Goal: Navigation & Orientation: Find specific page/section

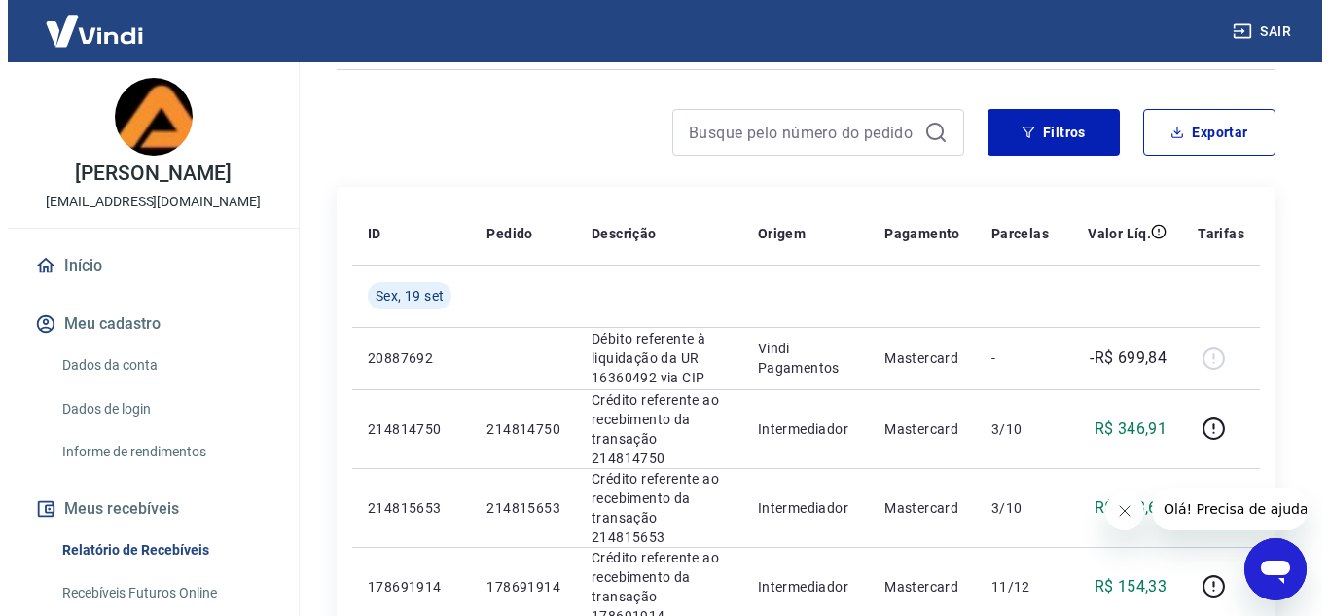
scroll to position [428, 0]
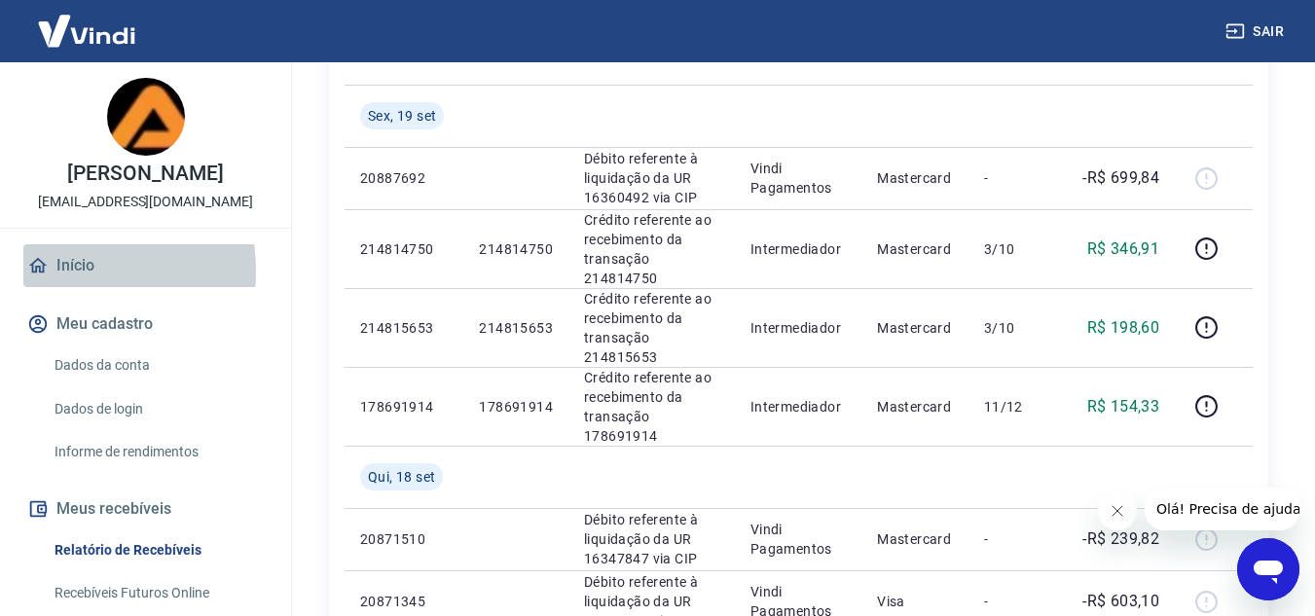
click at [49, 271] on link "Início" at bounding box center [145, 265] width 244 height 43
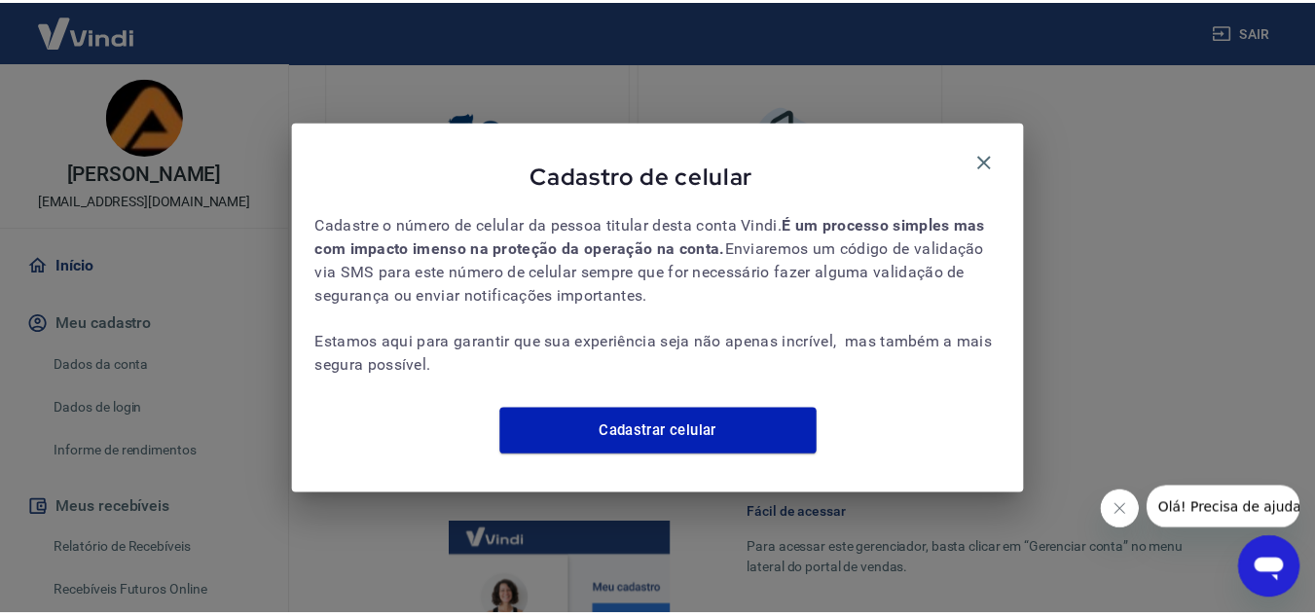
scroll to position [226, 0]
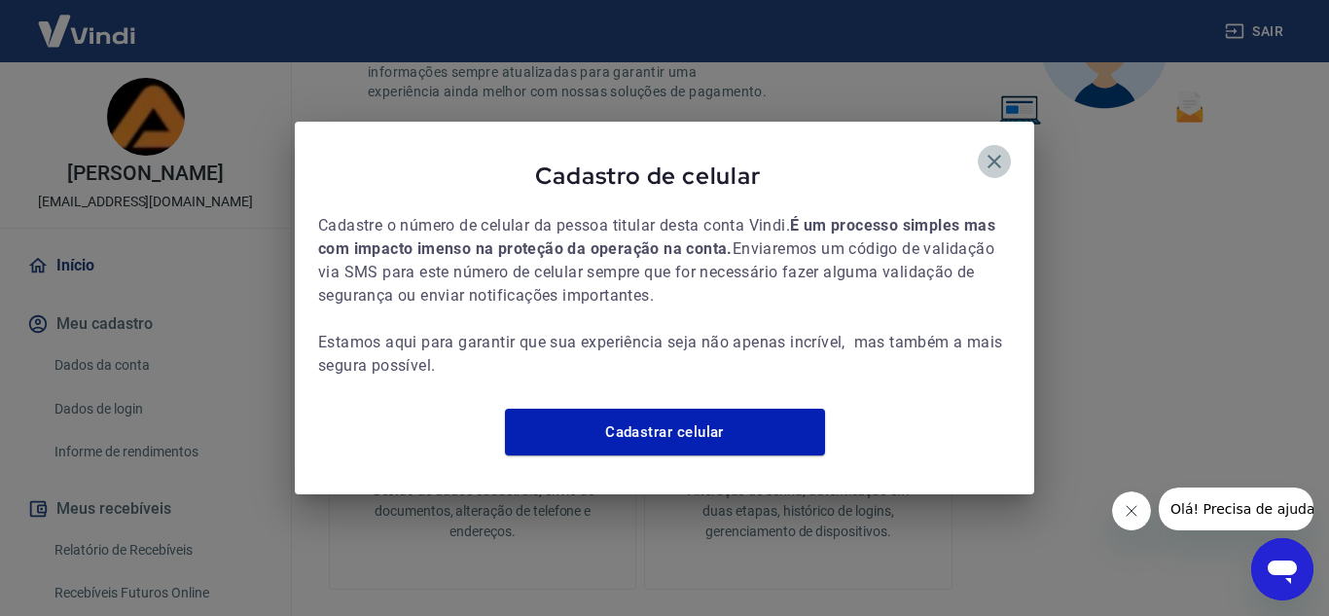
click at [986, 150] on icon "button" at bounding box center [994, 161] width 23 height 23
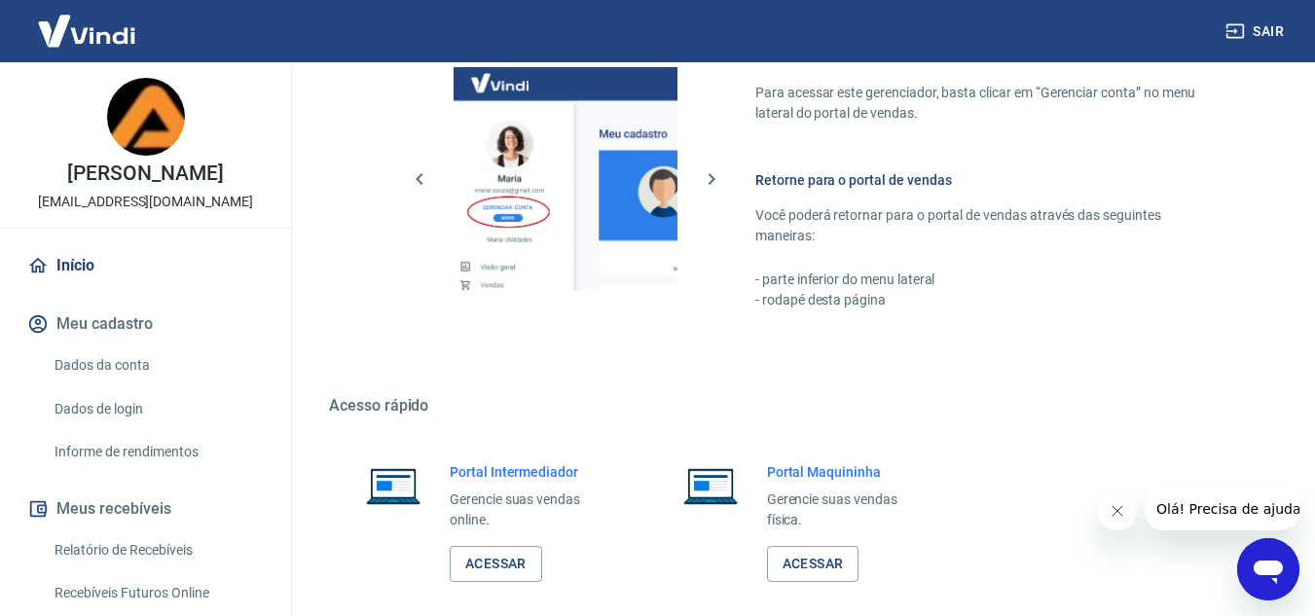
scroll to position [981, 0]
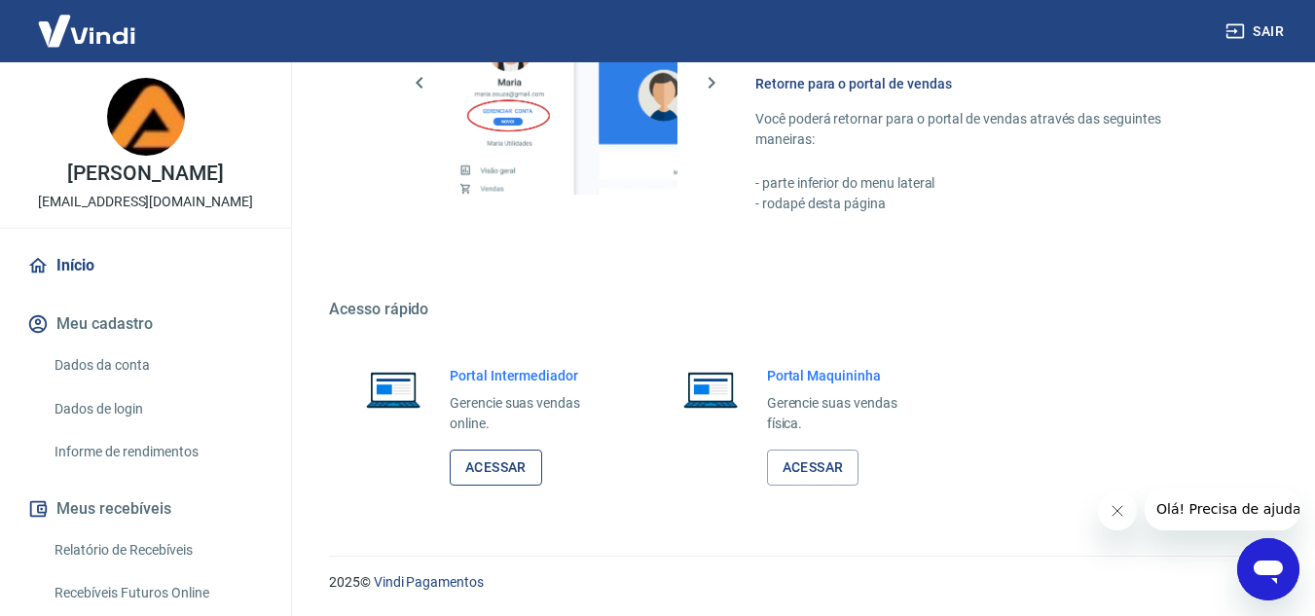
click at [521, 467] on link "Acessar" at bounding box center [496, 468] width 92 height 36
